Goal: Task Accomplishment & Management: Manage account settings

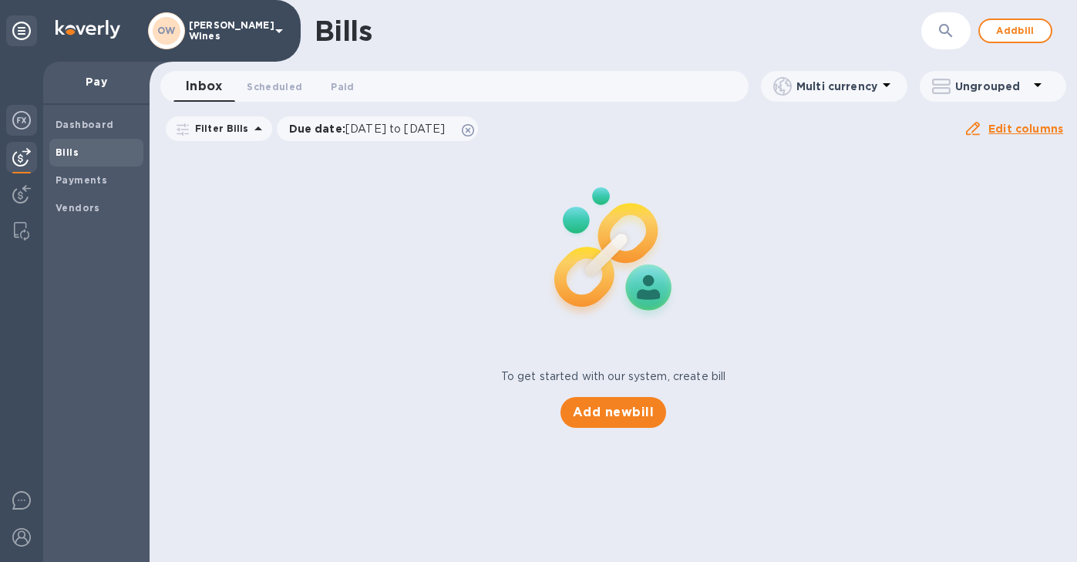
click at [19, 115] on img at bounding box center [21, 120] width 18 height 18
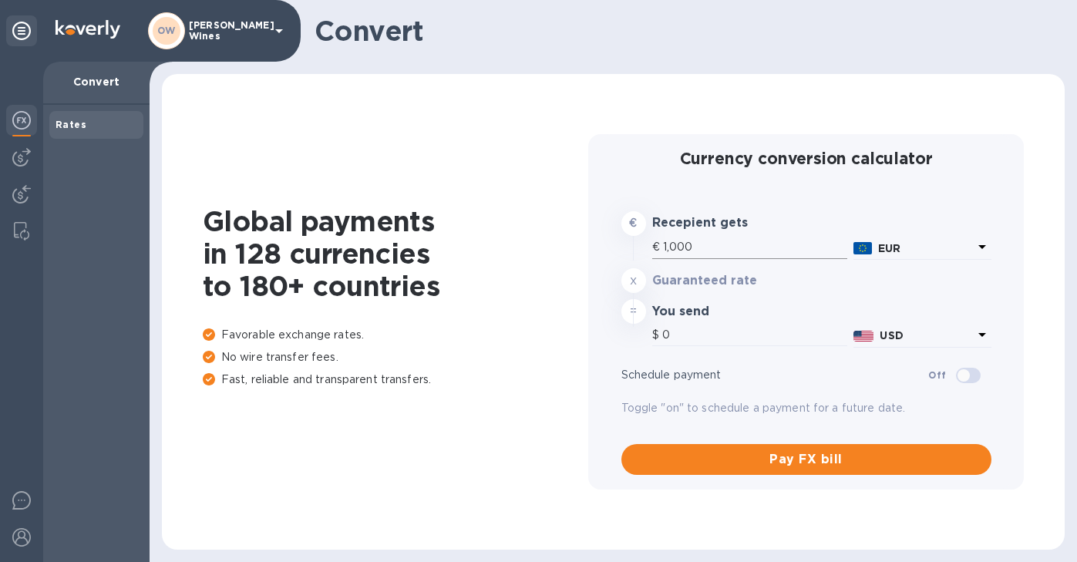
type input "1,163.9"
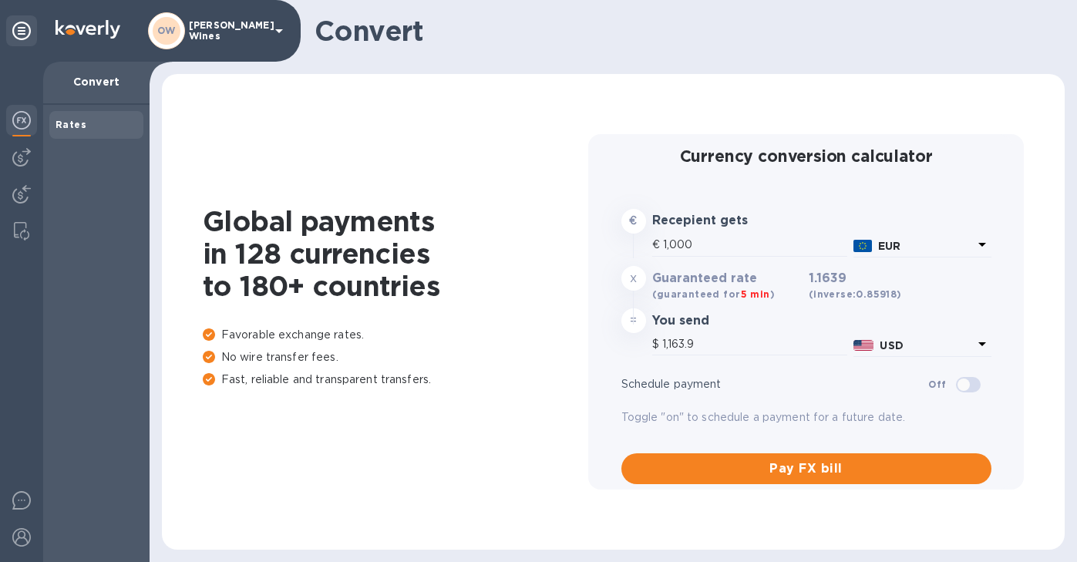
click at [19, 125] on img at bounding box center [21, 120] width 18 height 18
click at [23, 160] on img at bounding box center [21, 157] width 18 height 18
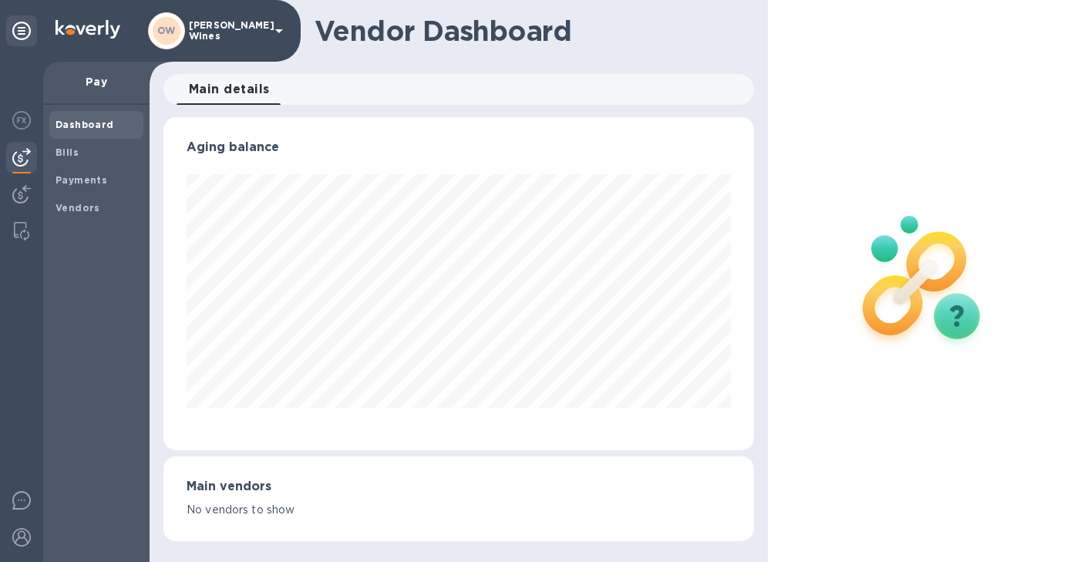
scroll to position [770409, 770157]
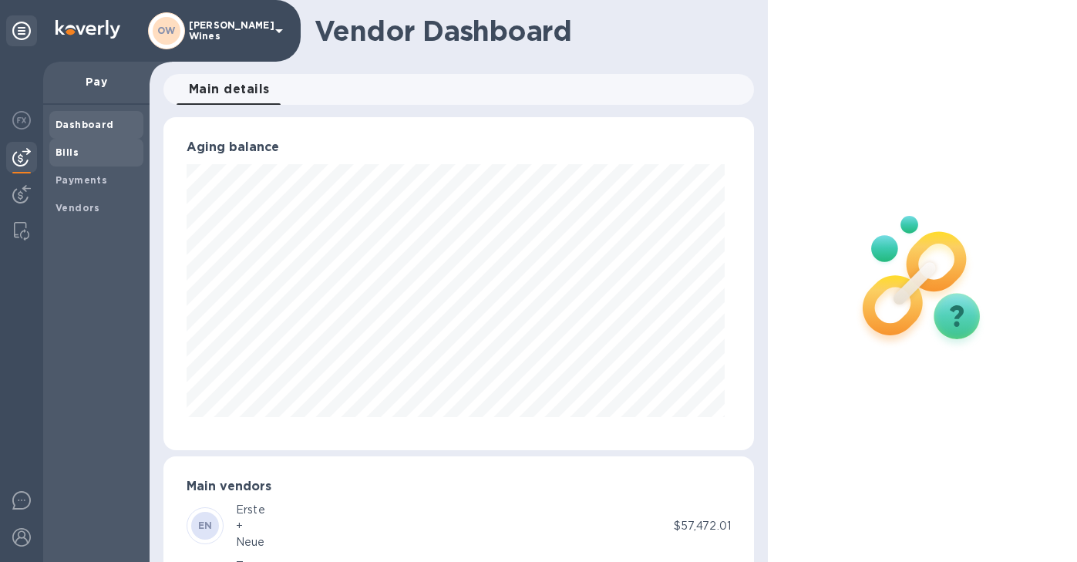
click at [65, 156] on b "Bills" at bounding box center [66, 152] width 23 height 12
